Goal: Navigation & Orientation: Understand site structure

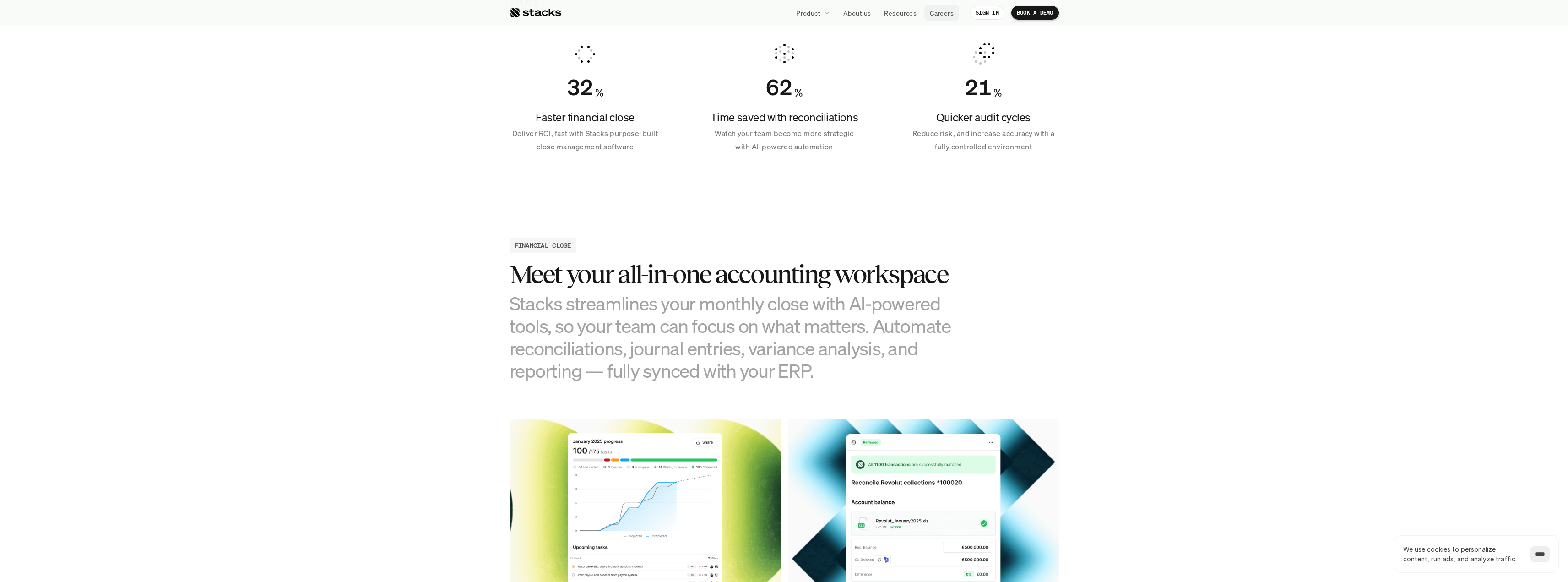
click at [942, 13] on p "Careers" at bounding box center [942, 13] width 24 height 9
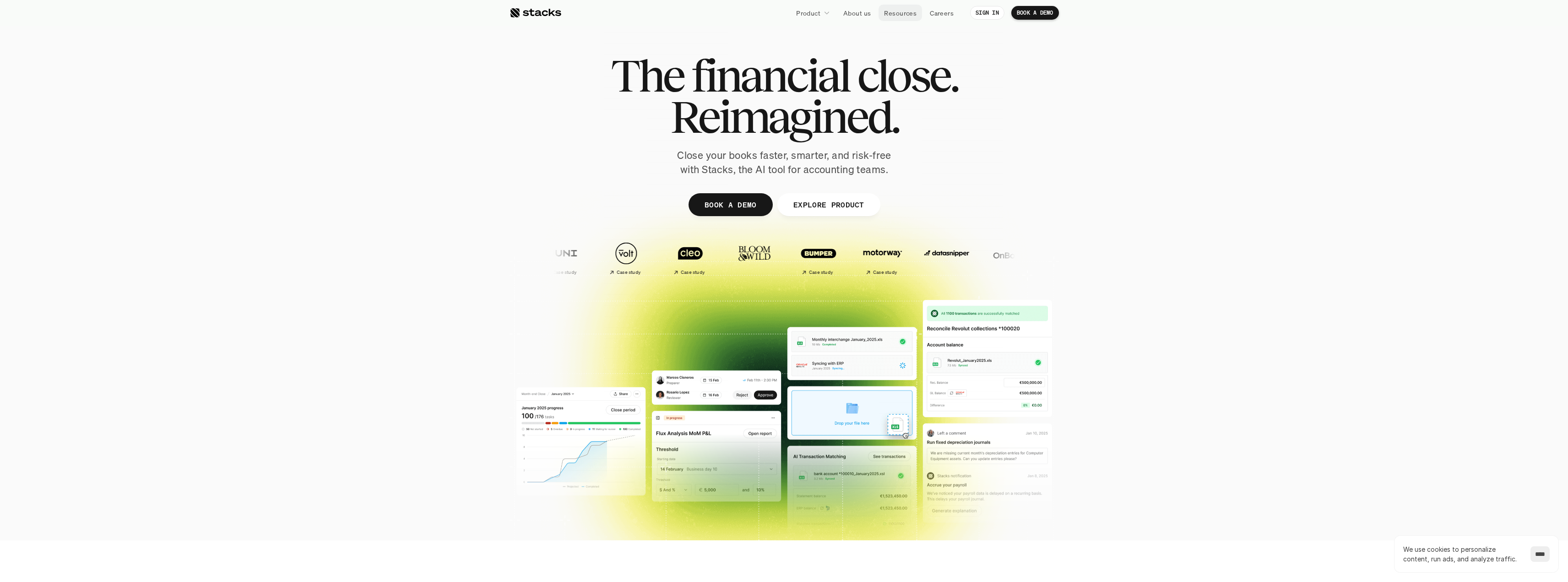
click at [912, 14] on p "Resources" at bounding box center [900, 13] width 33 height 9
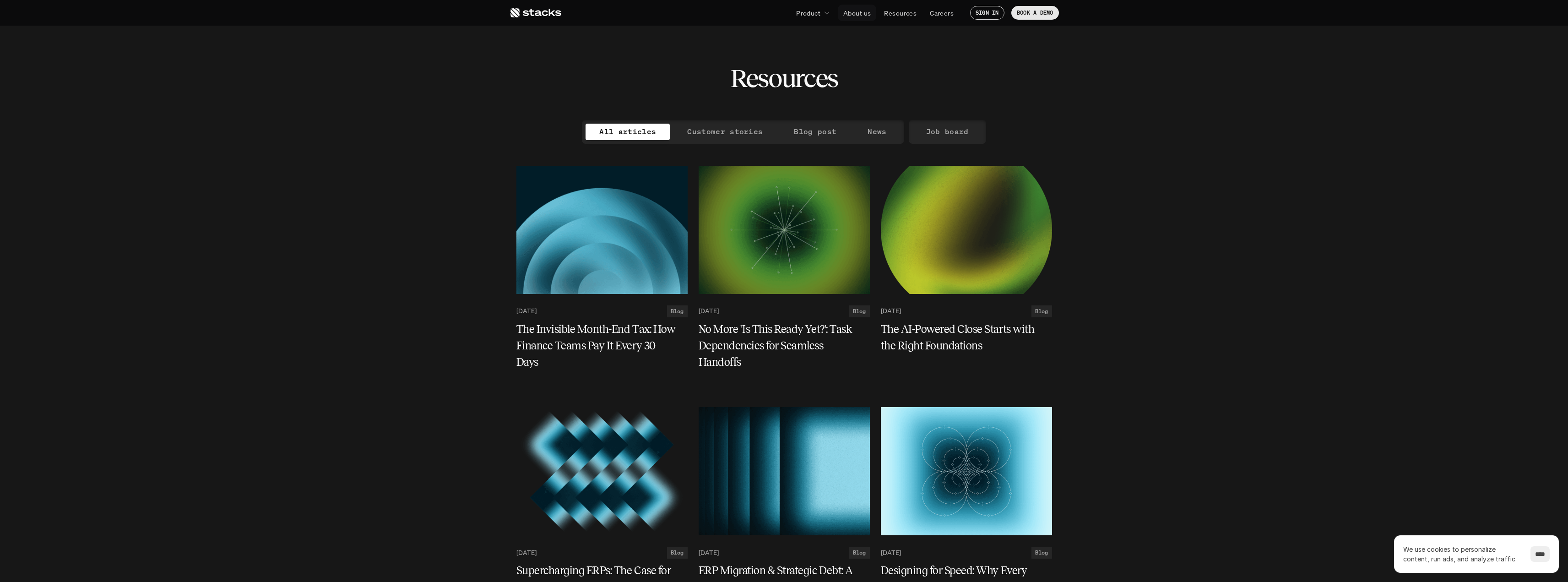
click at [856, 10] on p "About us" at bounding box center [857, 13] width 28 height 9
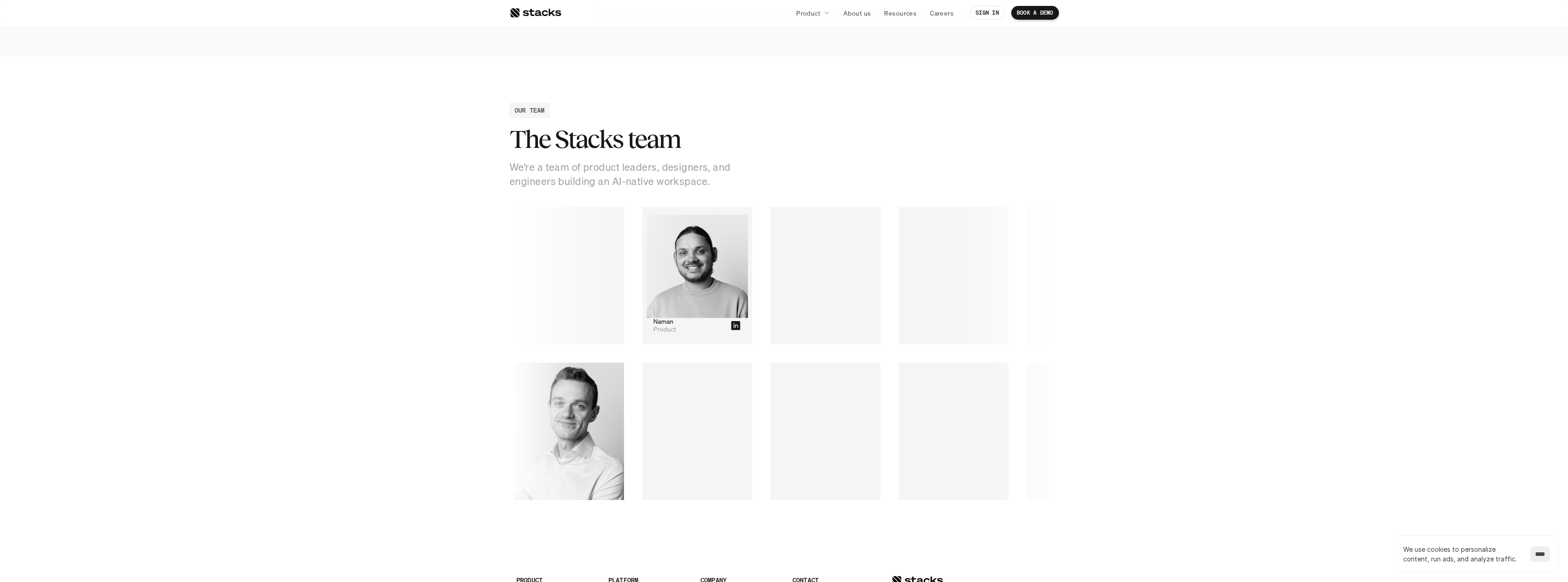
scroll to position [1156, 0]
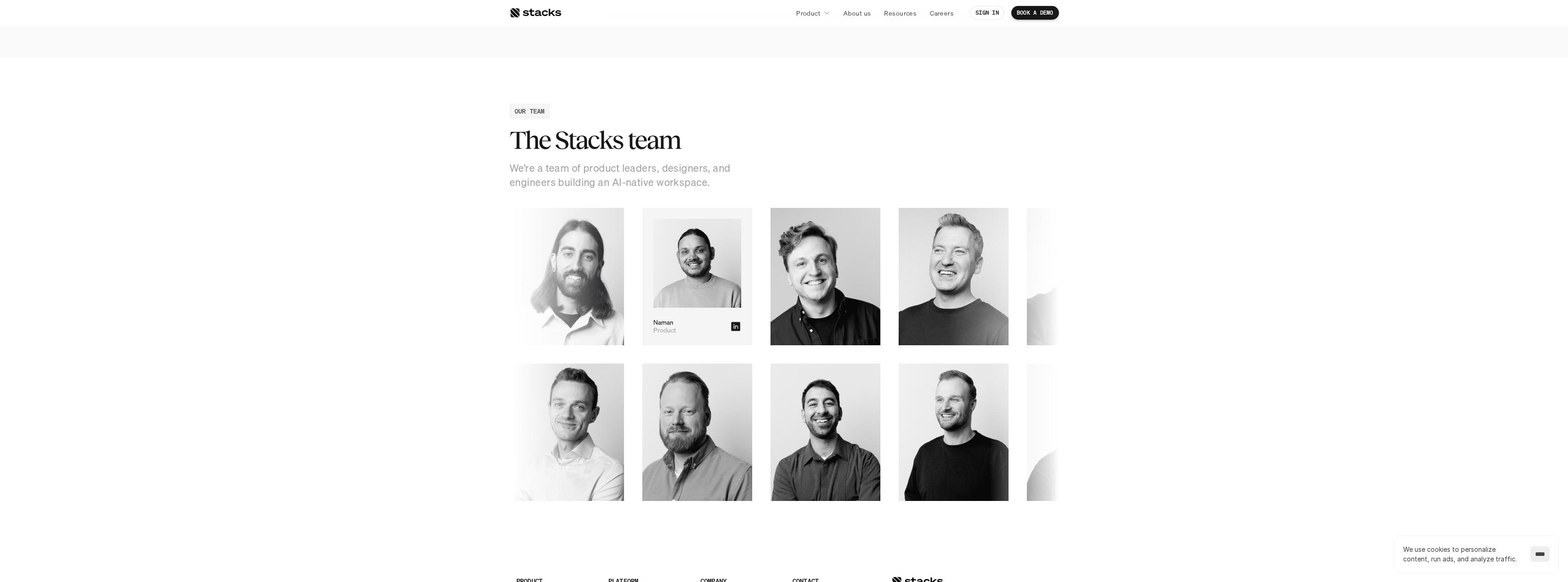
click at [731, 327] on icon at bounding box center [736, 326] width 9 height 9
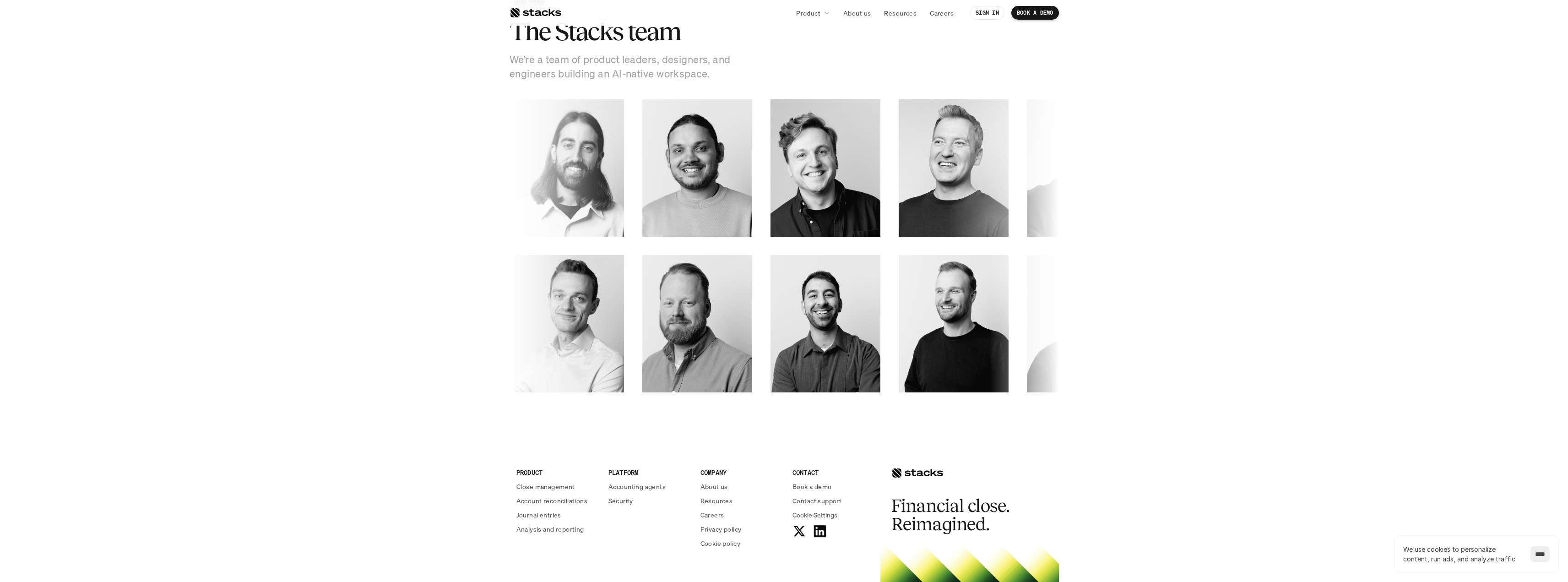
scroll to position [1265, 0]
